Goal: Answer question/provide support: Share knowledge or assist other users

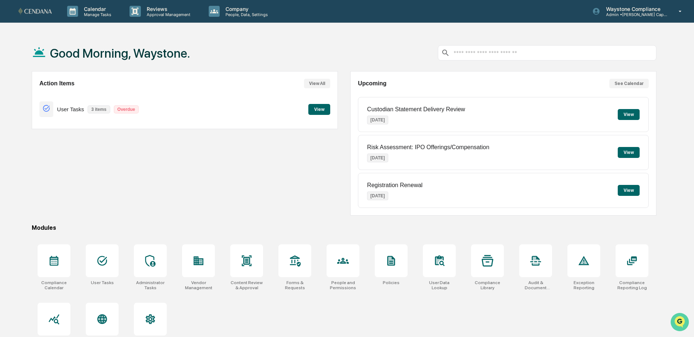
click at [676, 321] on img "Open customer support" at bounding box center [679, 322] width 18 height 15
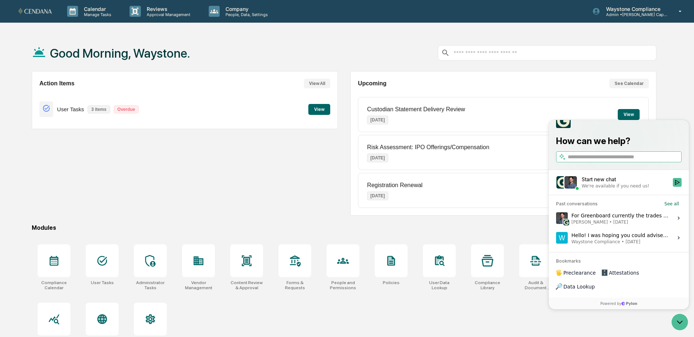
click at [613, 225] on span "[DATE]" at bounding box center [620, 222] width 15 height 6
click at [556, 219] on button "View issue" at bounding box center [556, 218] width 0 height 0
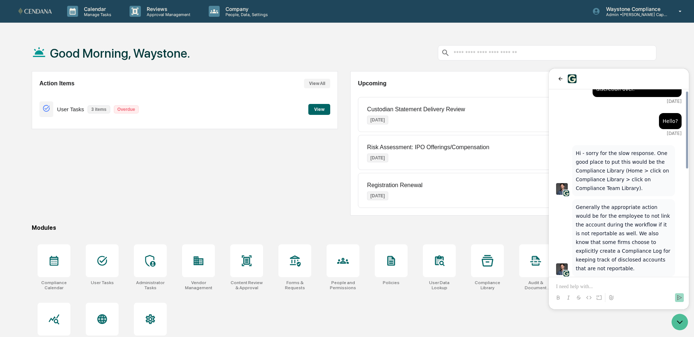
scroll to position [112, 0]
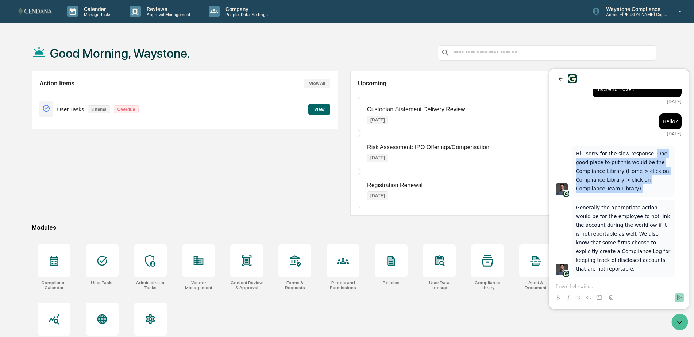
drag, startPoint x: 648, startPoint y: 136, endPoint x: 594, endPoint y: 171, distance: 64.6
click at [594, 171] on p "Hi - sorry for the slow response. One good place to put this would be the Compl…" at bounding box center [624, 171] width 96 height 44
copy p "One good place to put this would be the Compliance Library (Home > click on Com…"
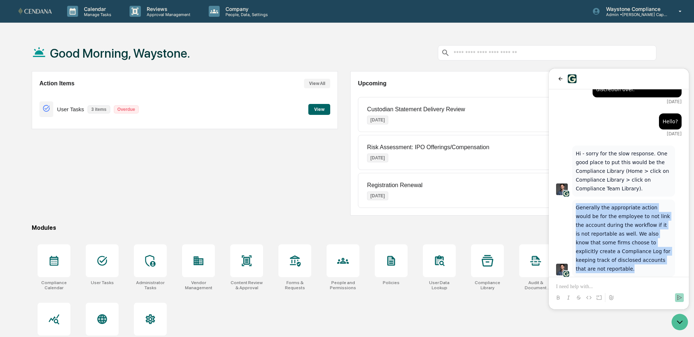
drag, startPoint x: 576, startPoint y: 190, endPoint x: 660, endPoint y: 241, distance: 98.5
click at [660, 241] on p "Generally the appropriate action would be for the employee to not link the acco…" at bounding box center [624, 238] width 96 height 70
copy p "Generally the appropriate action would be for the employee to not link the acco…"
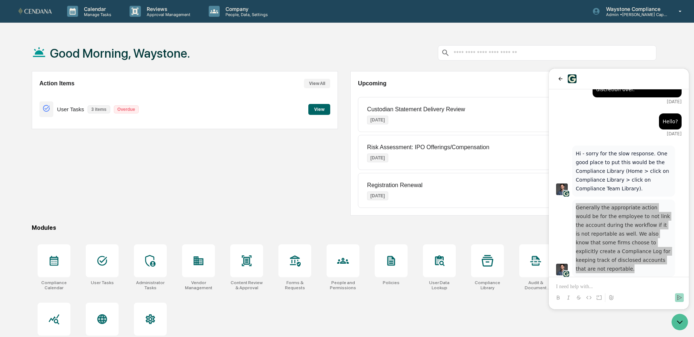
click at [236, 210] on div "Action Items View All User Tasks 3 items Overdue View" at bounding box center [185, 143] width 306 height 144
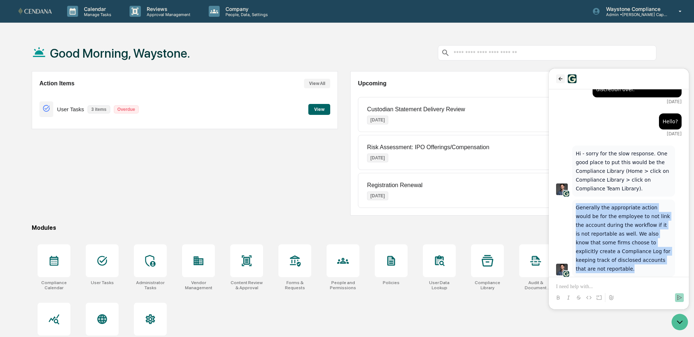
click at [558, 78] on icon "back" at bounding box center [560, 79] width 6 height 6
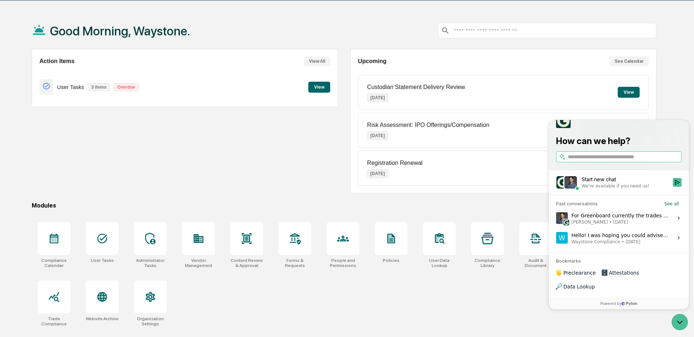
scroll to position [35, 0]
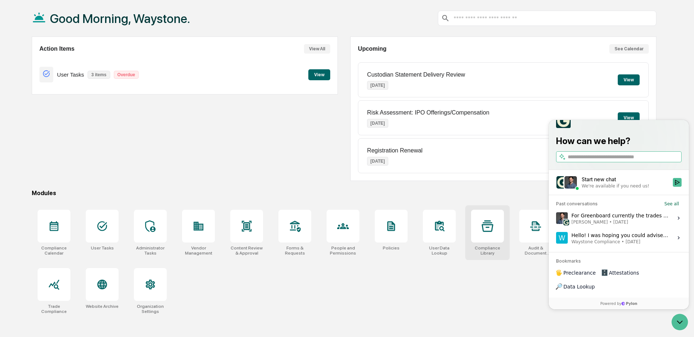
click at [484, 223] on icon at bounding box center [488, 225] width 12 height 11
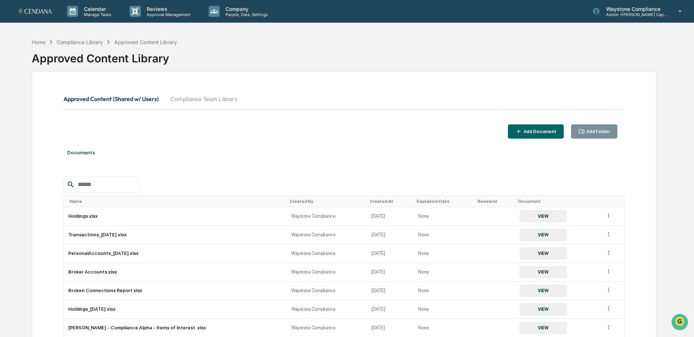
click at [194, 101] on button "Compliance Team Library" at bounding box center [204, 99] width 79 height 18
